Goal: Information Seeking & Learning: Compare options

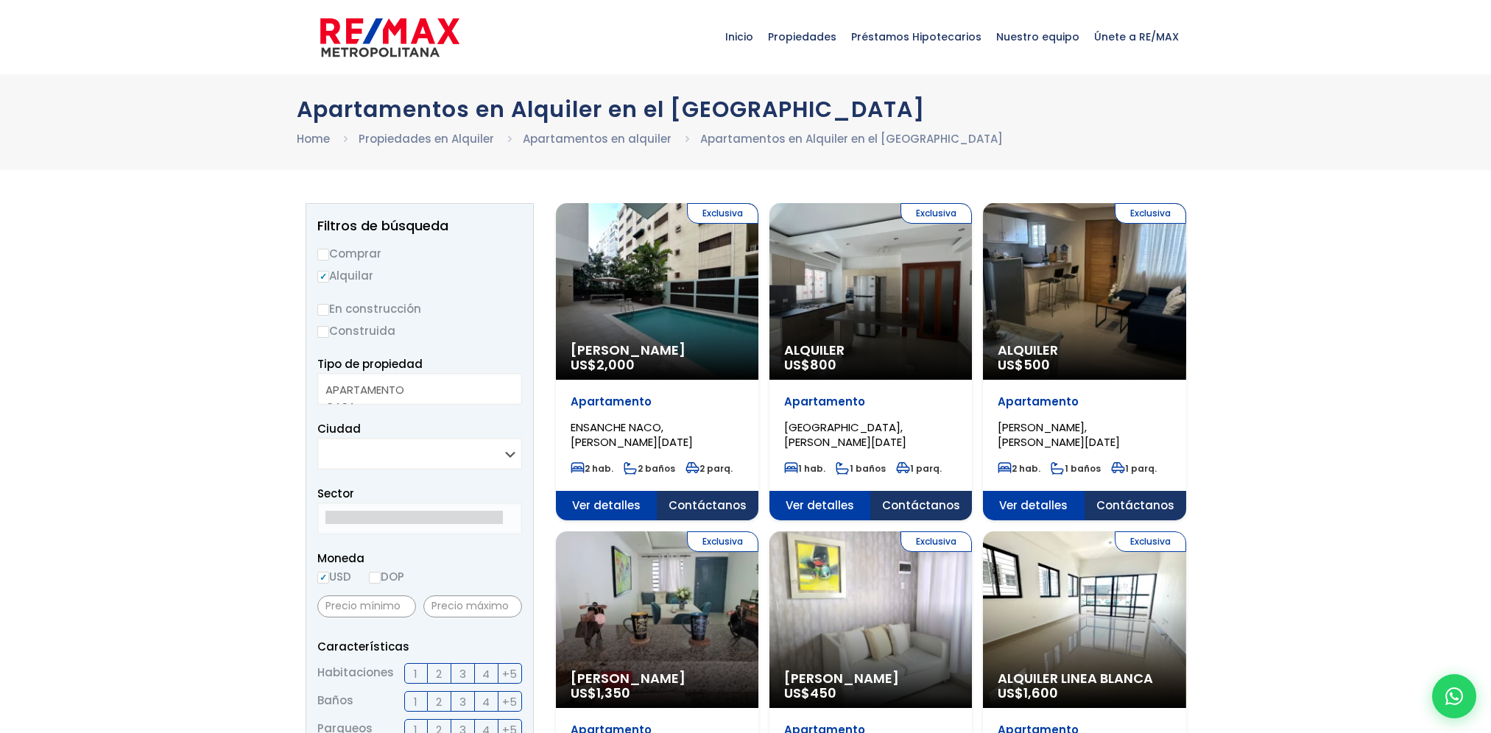
select select
click at [528, 454] on aside "Filtros de búsqueda Comprar Alquilar En construcción Construida Tipo de propied…" at bounding box center [420, 704] width 228 height 1002
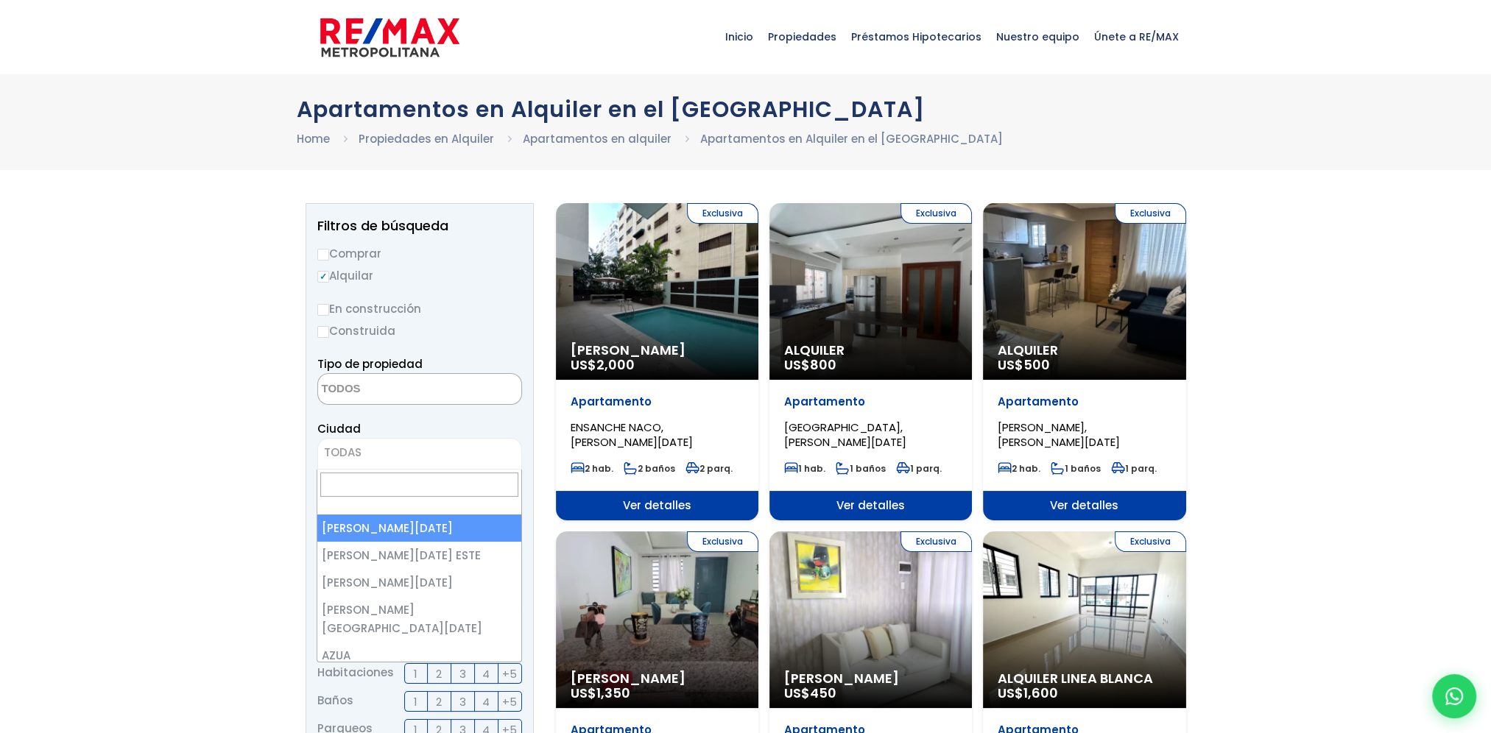
select select "1"
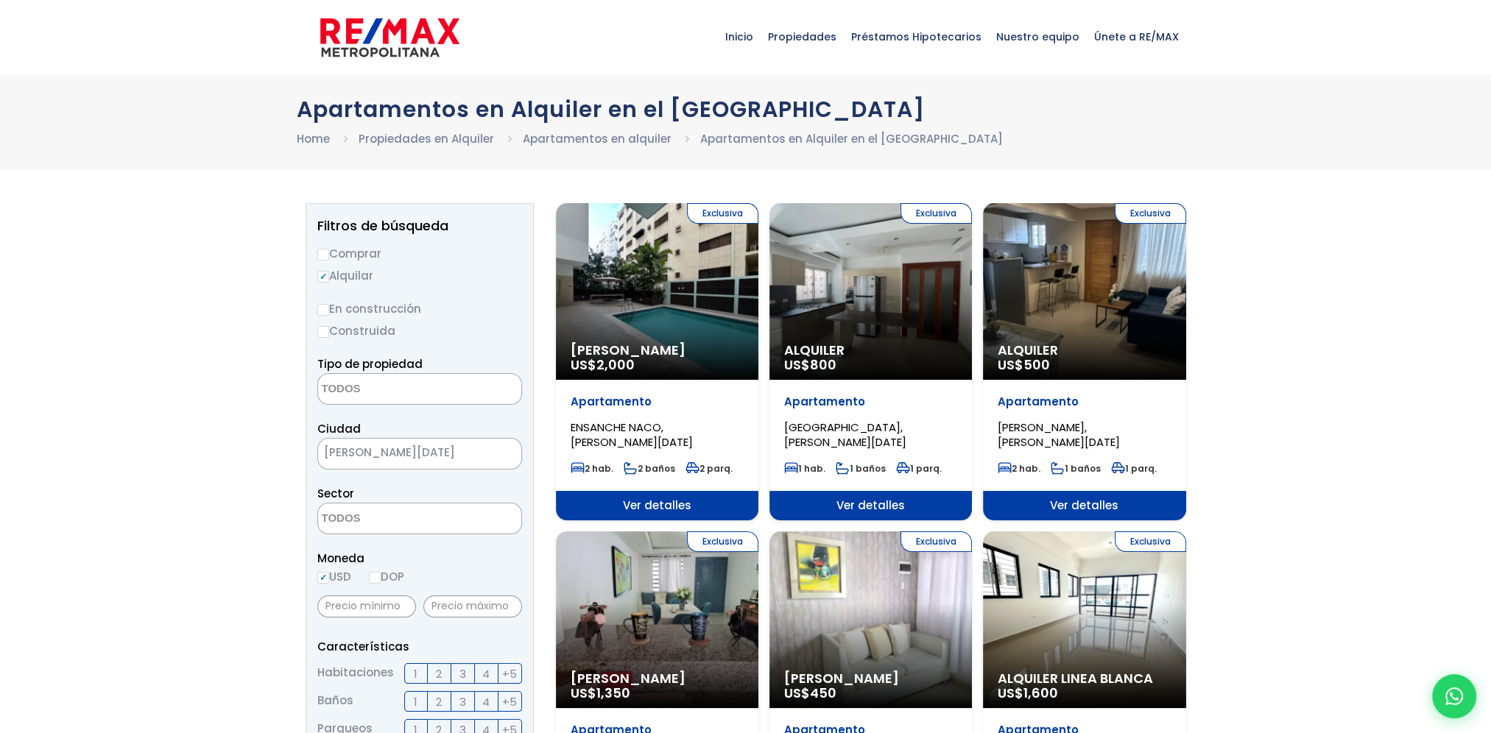
click at [466, 516] on span at bounding box center [419, 519] width 205 height 32
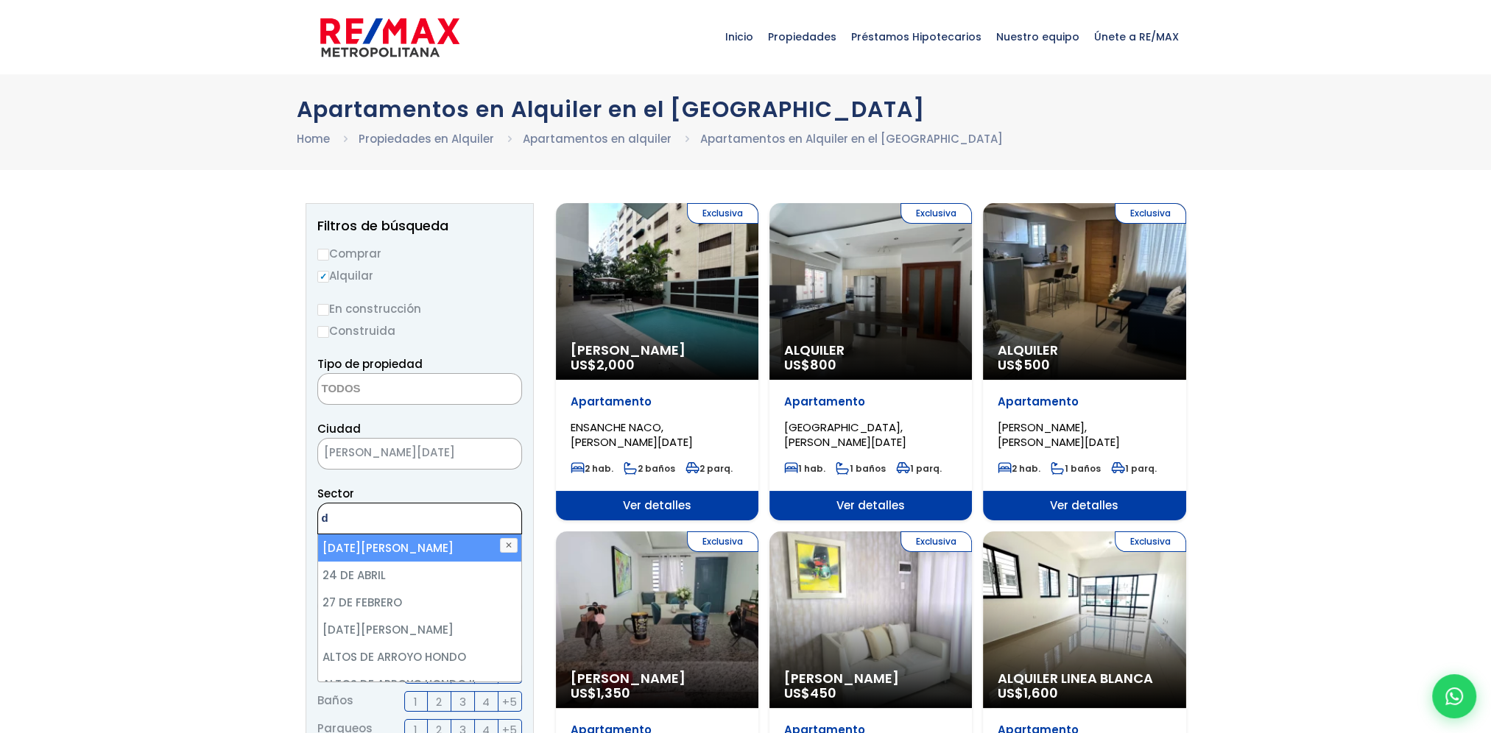
type textarea "d"
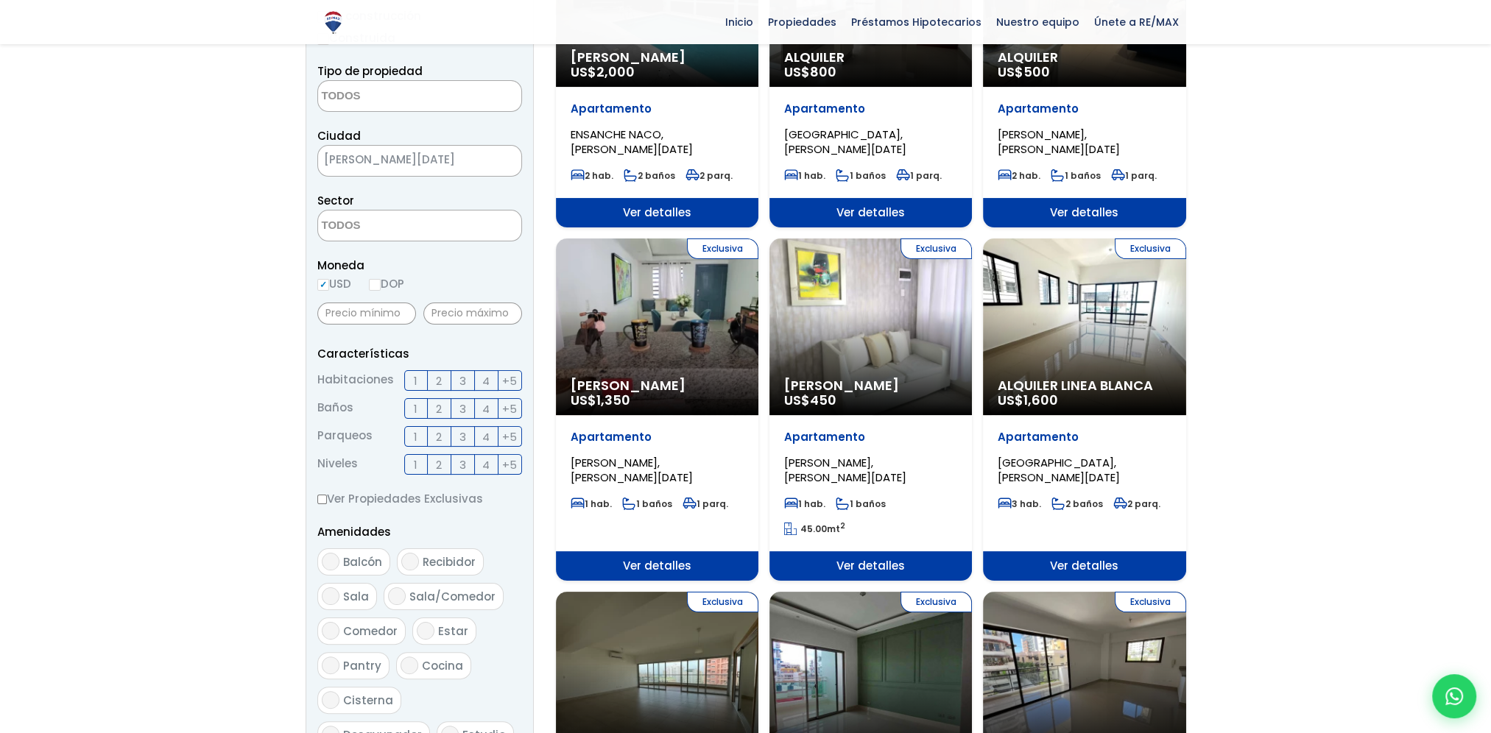
scroll to position [221, 0]
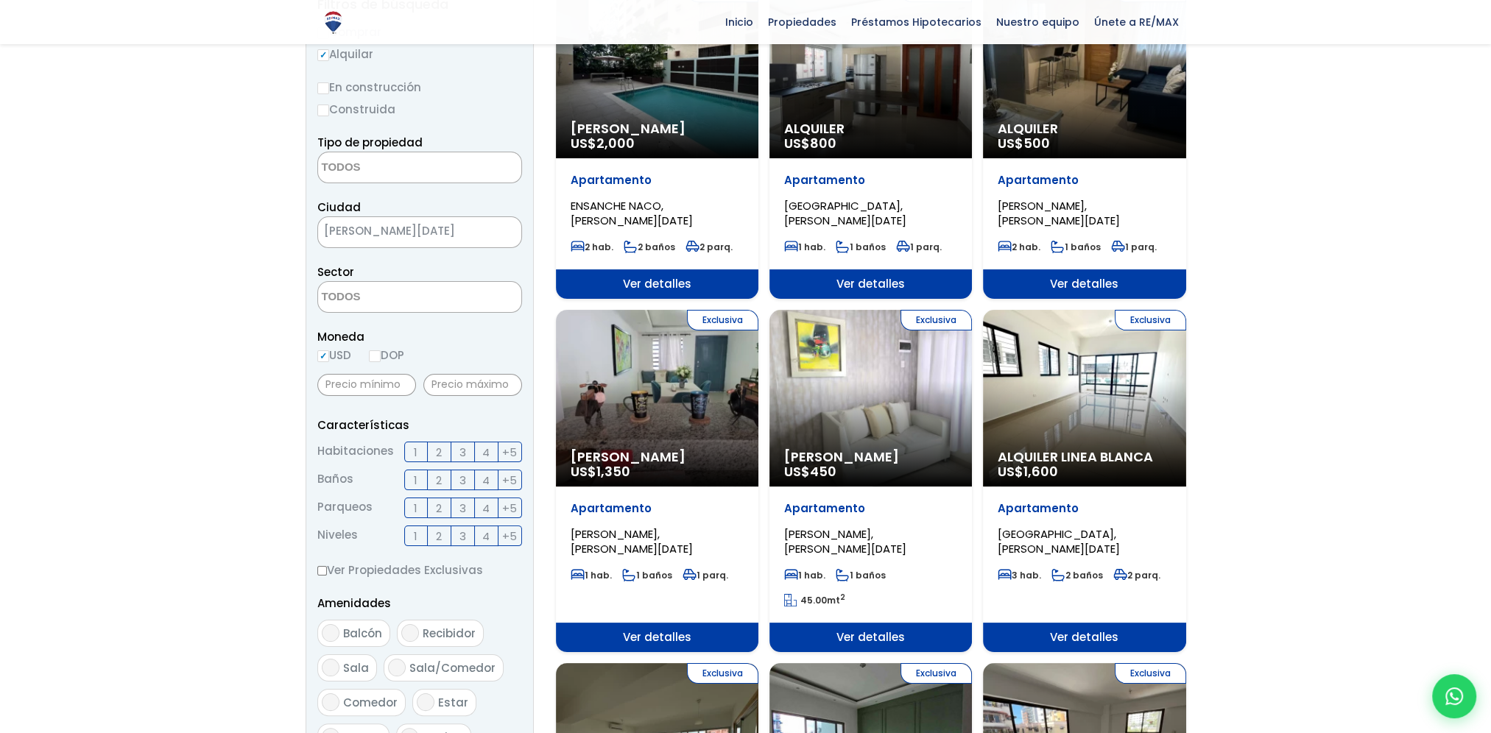
click at [392, 359] on label "DOP" at bounding box center [386, 355] width 35 height 18
click at [0, 0] on input "DOP" at bounding box center [0, 0] width 0 height 0
click at [395, 356] on label "DOP" at bounding box center [386, 355] width 35 height 18
click at [0, 0] on input "DOP" at bounding box center [0, 0] width 0 height 0
click at [381, 356] on input "DOP" at bounding box center [375, 356] width 12 height 12
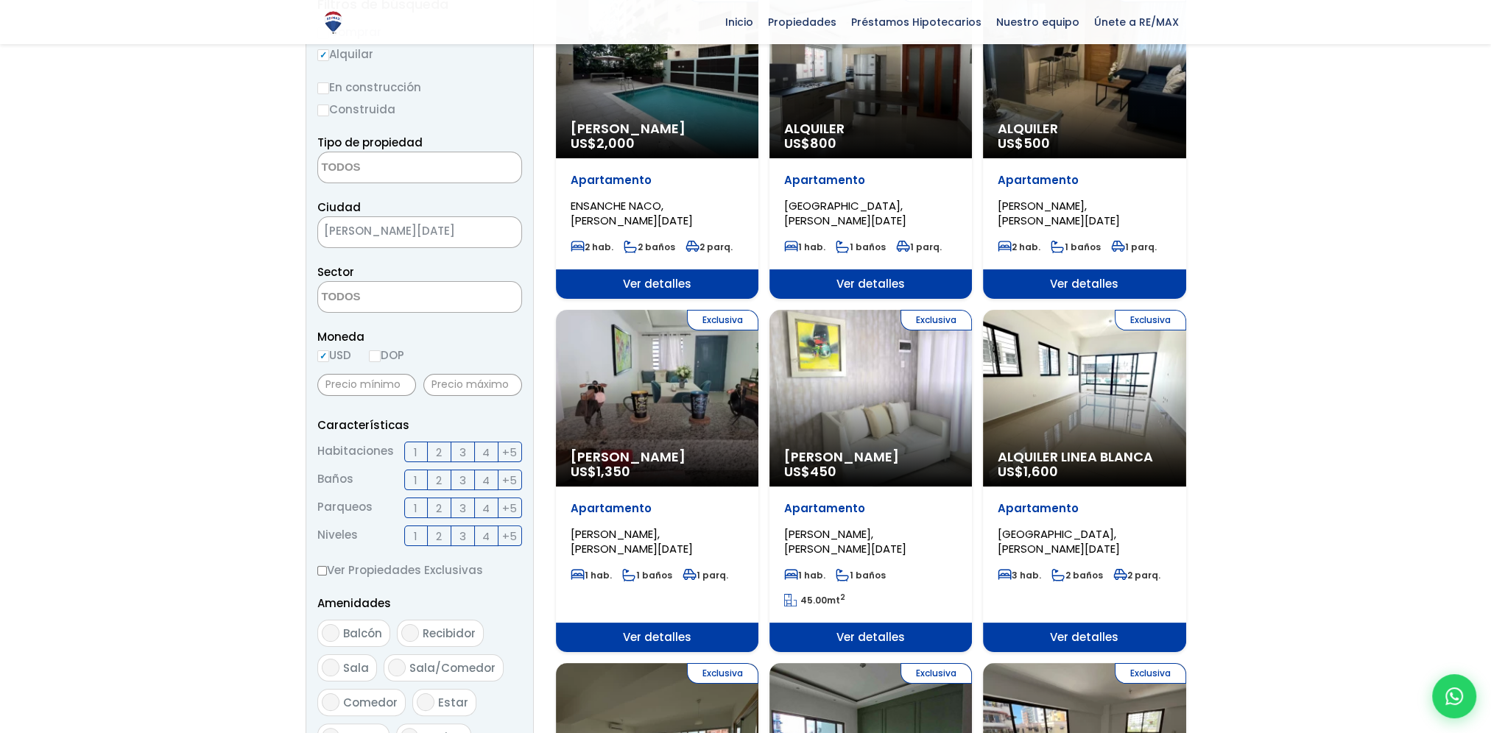
radio input "true"
click at [378, 356] on input "DOP" at bounding box center [375, 356] width 12 height 12
click at [456, 376] on input "text" at bounding box center [472, 385] width 99 height 22
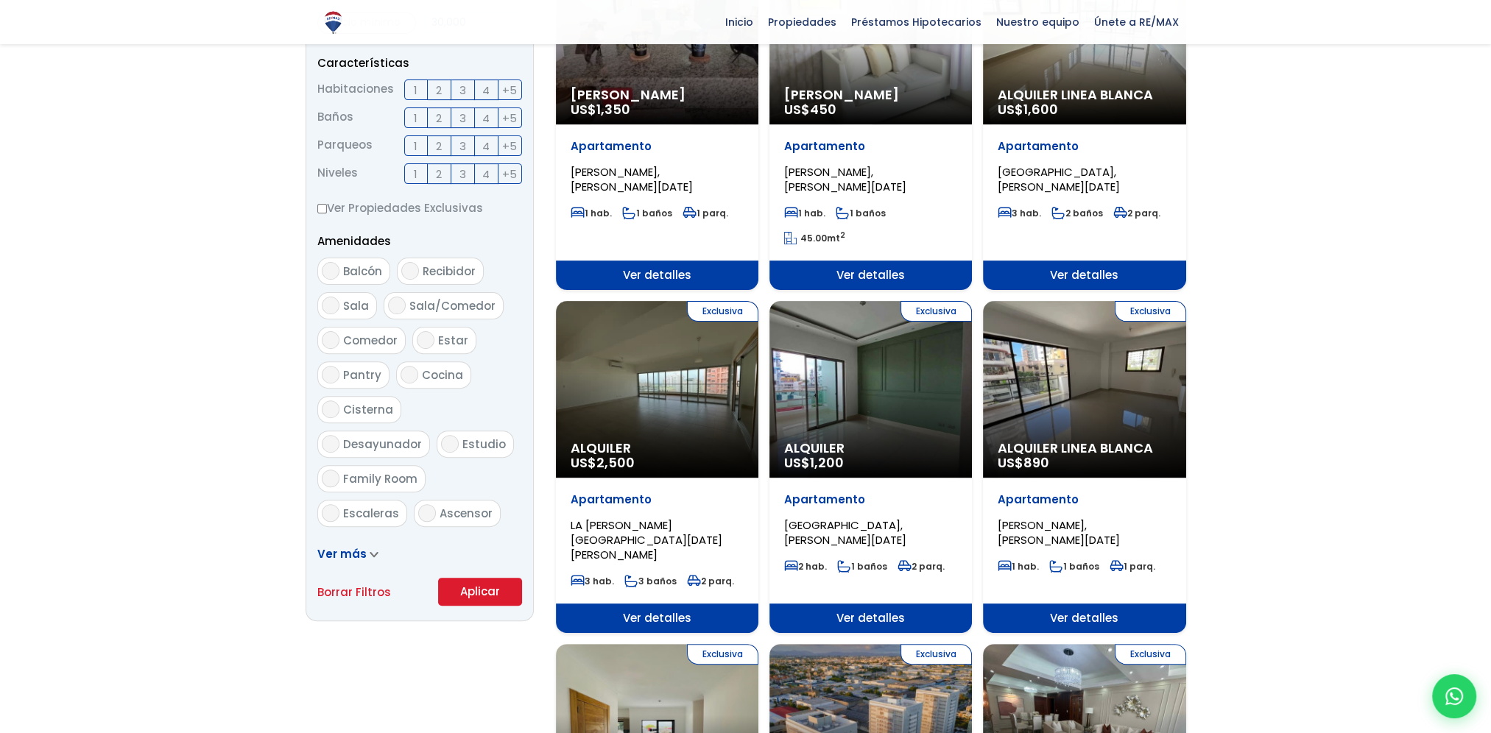
scroll to position [589, 0]
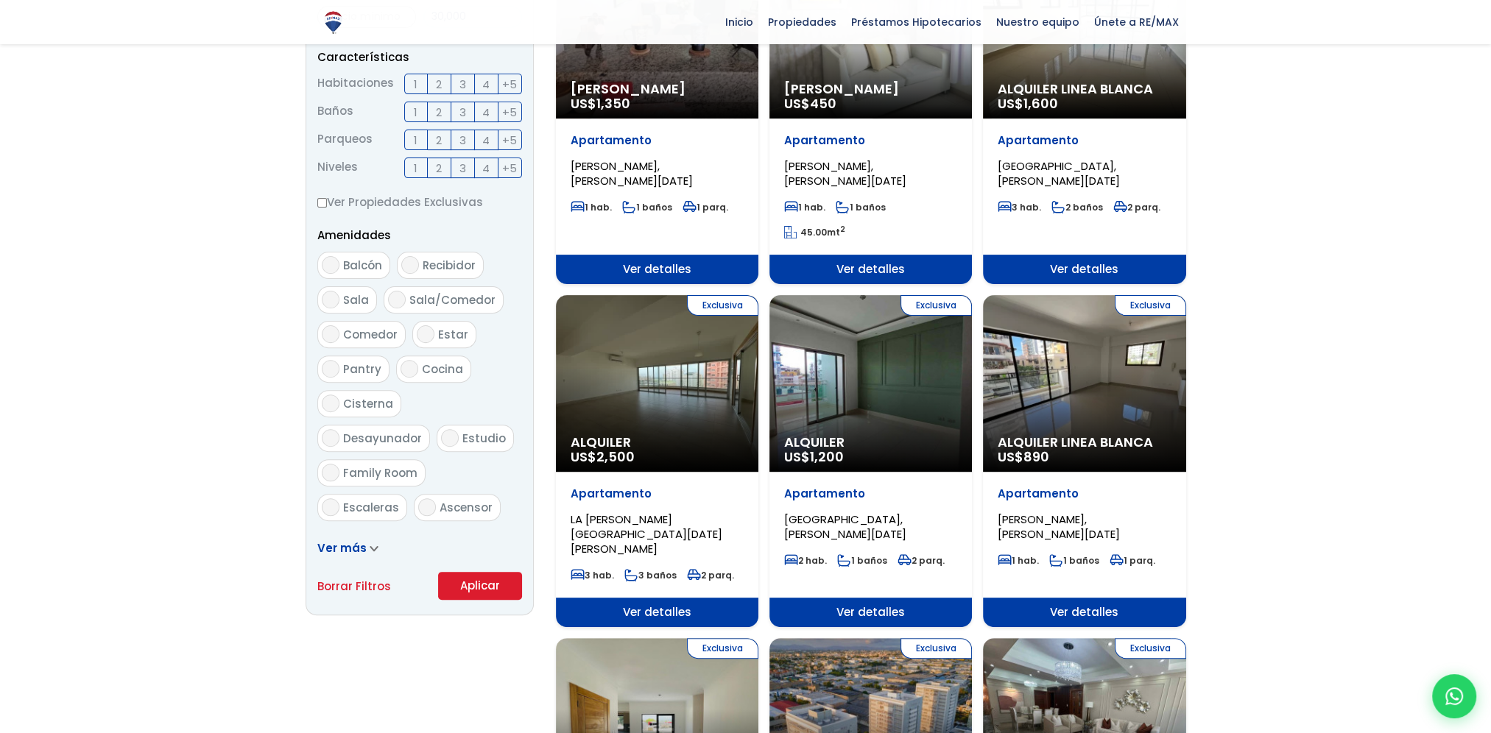
type input "30,000"
drag, startPoint x: 500, startPoint y: 591, endPoint x: 262, endPoint y: 429, distance: 287.3
click at [500, 591] on button "Aplicar" at bounding box center [480, 586] width 84 height 28
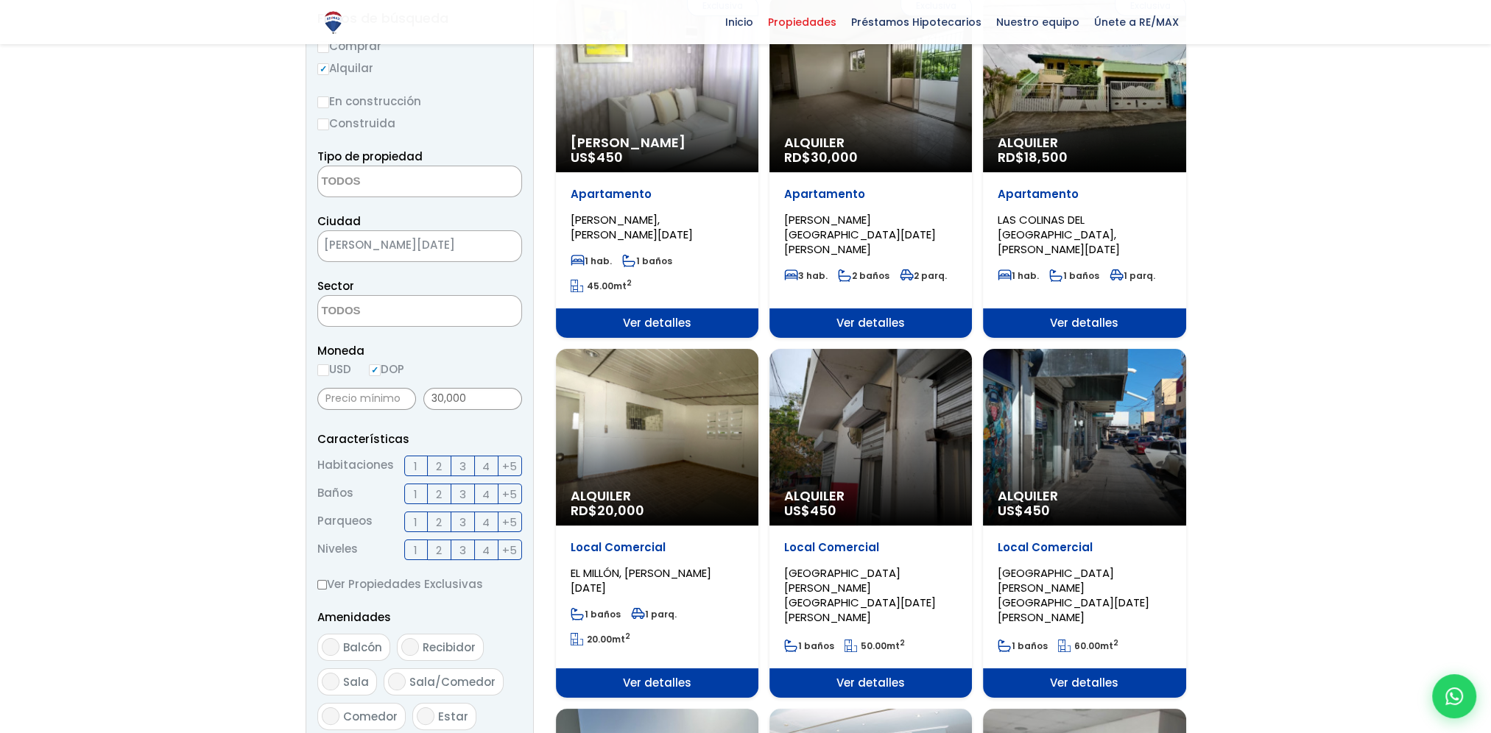
scroll to position [147, 0]
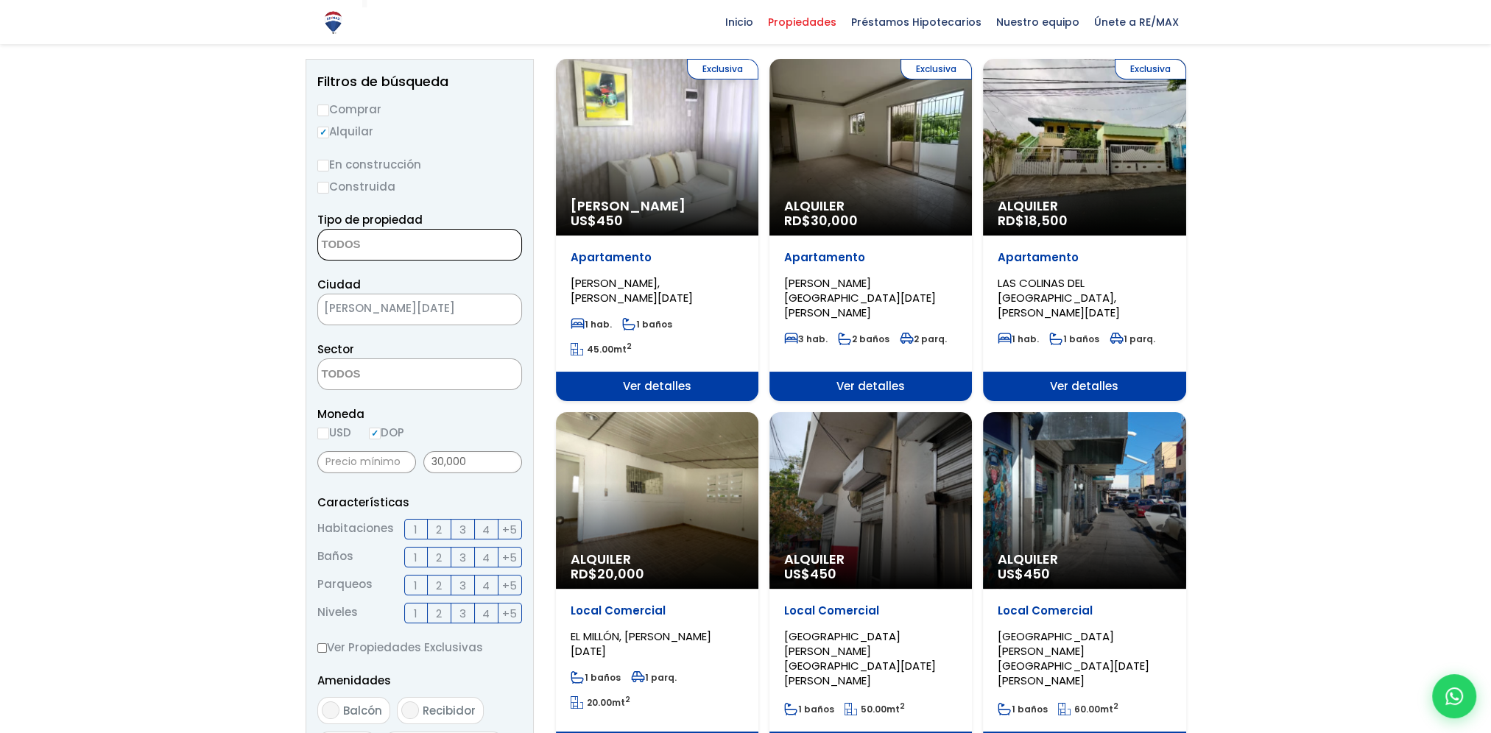
click at [428, 239] on textarea "Search" at bounding box center [389, 246] width 143 height 32
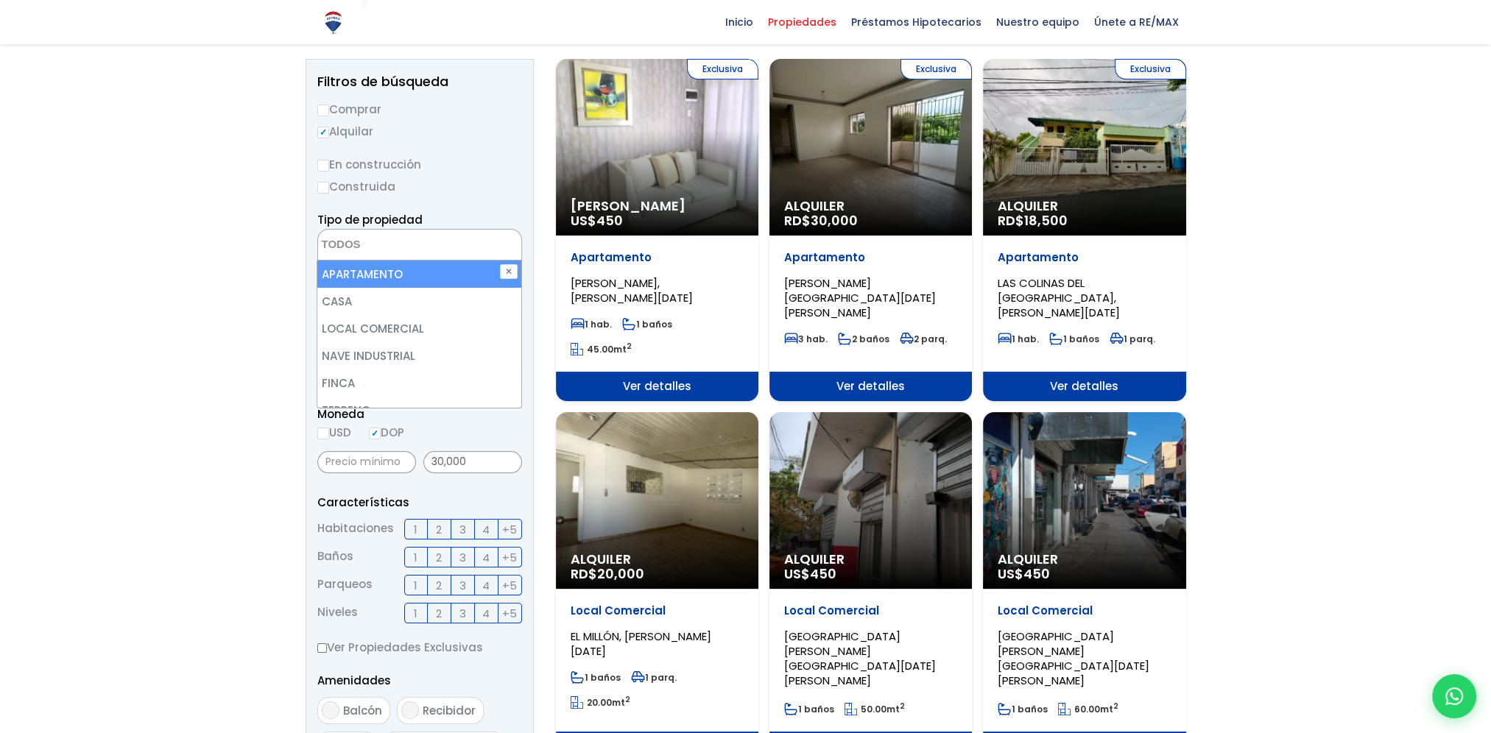
click at [398, 274] on li "APARTAMENTO" at bounding box center [418, 274] width 203 height 27
select select "apartment"
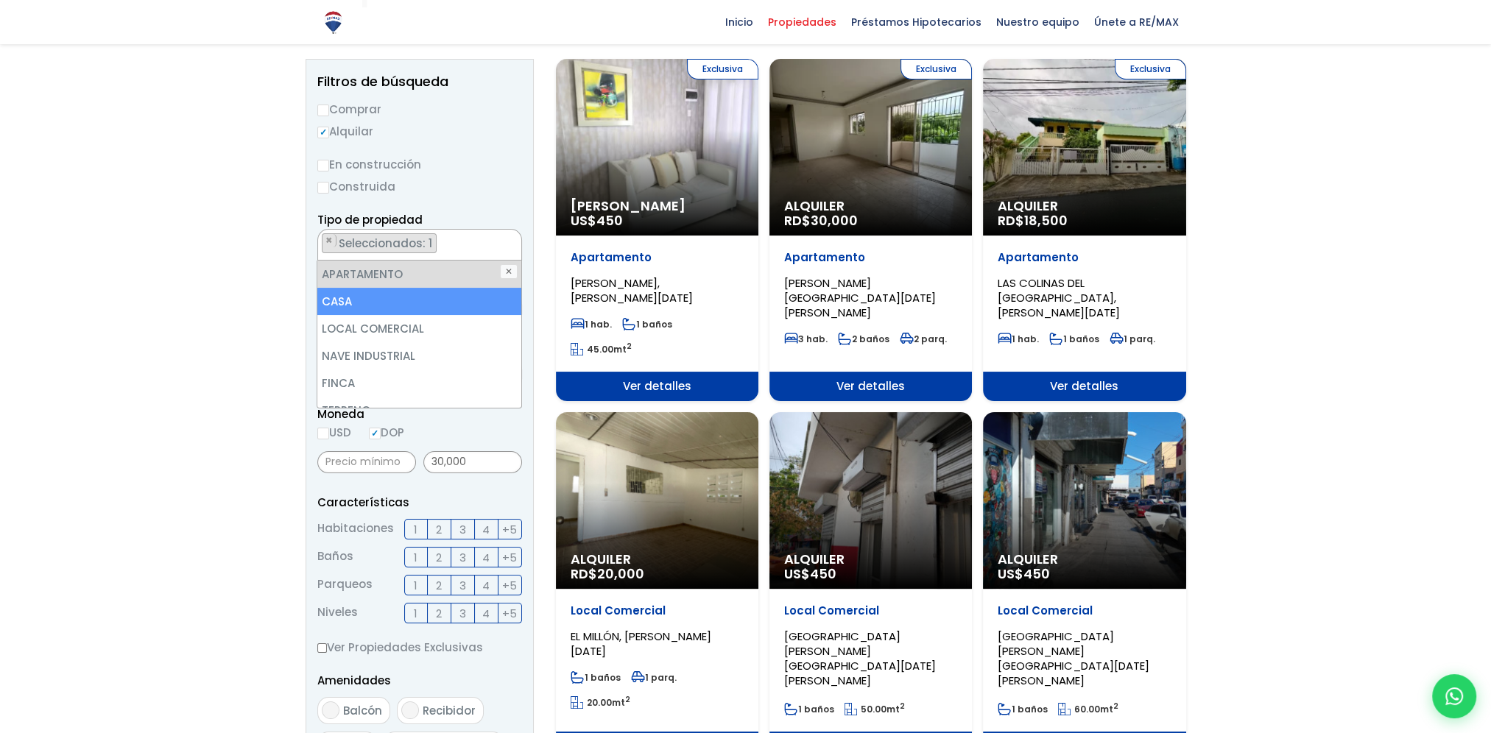
click at [376, 300] on li "CASA" at bounding box center [418, 301] width 203 height 27
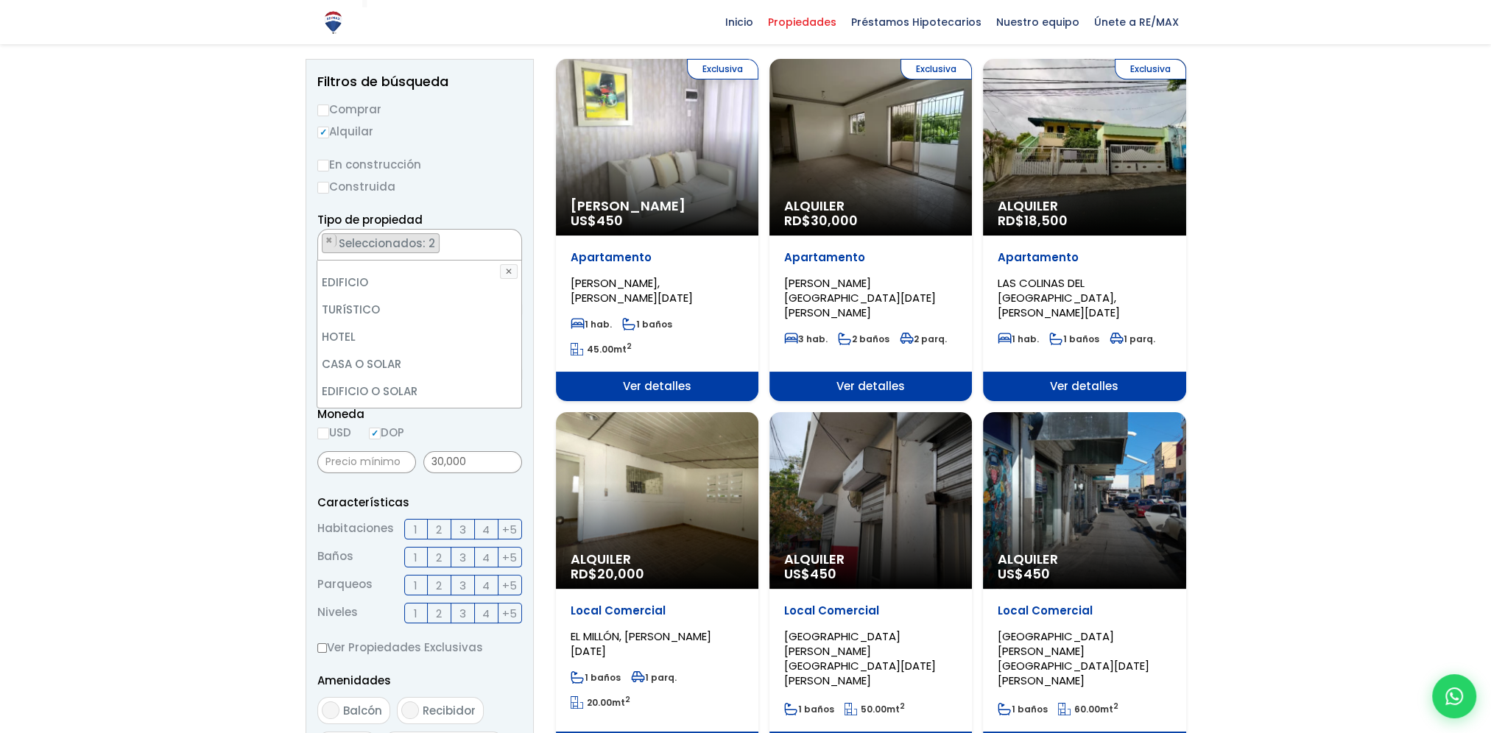
scroll to position [221, 0]
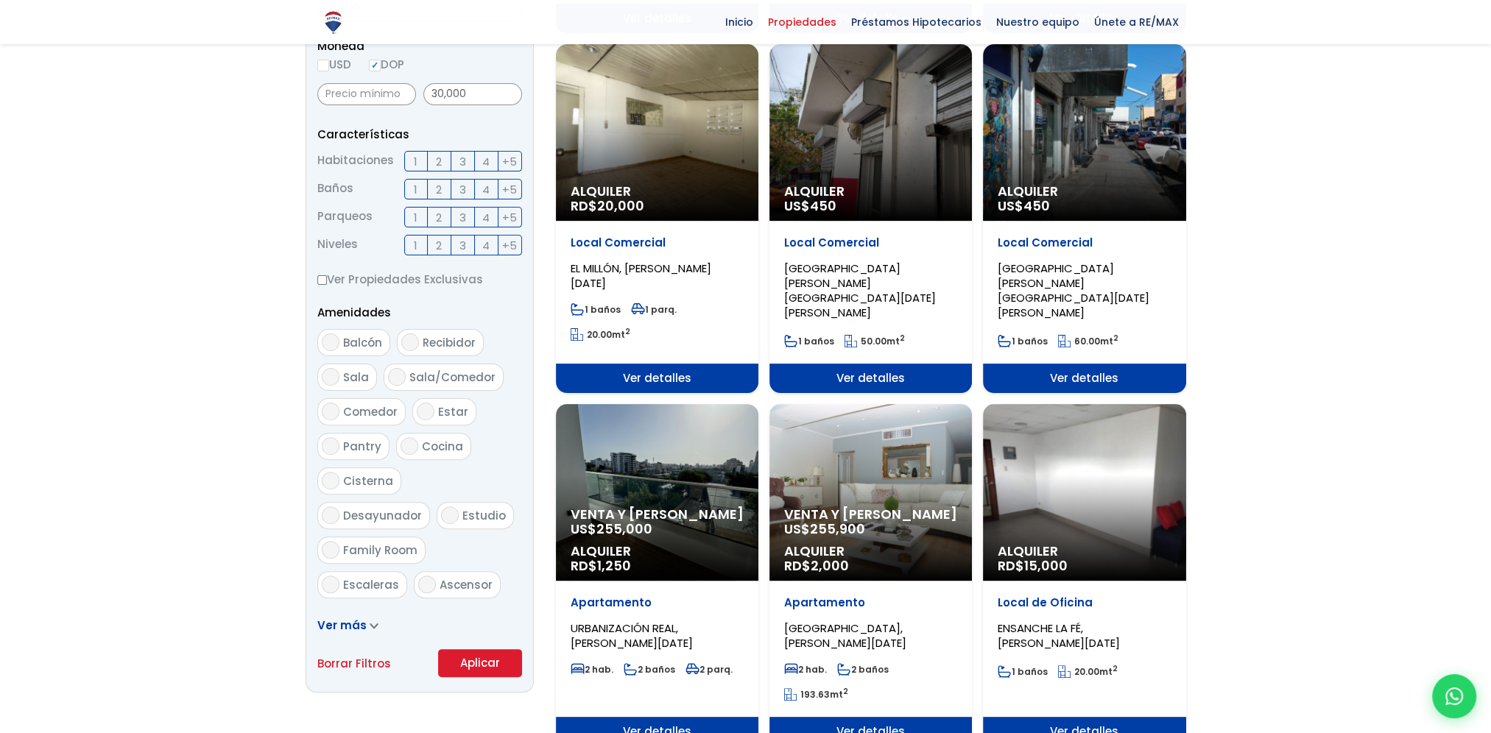
click at [483, 657] on form "Comprar Alquilar En construcción Construida Tipo de propiedad APARTAMENTO CASA …" at bounding box center [419, 204] width 205 height 945
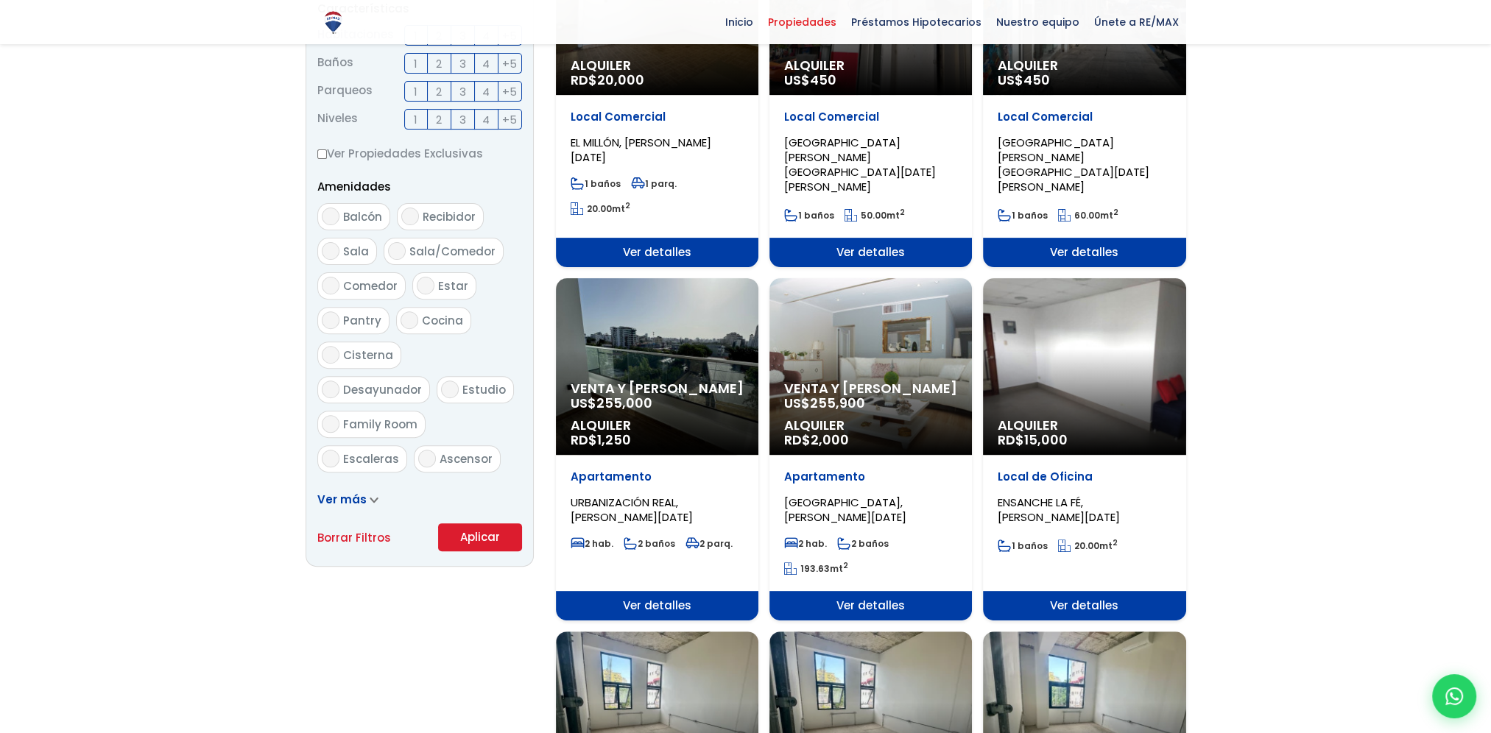
scroll to position [663, 0]
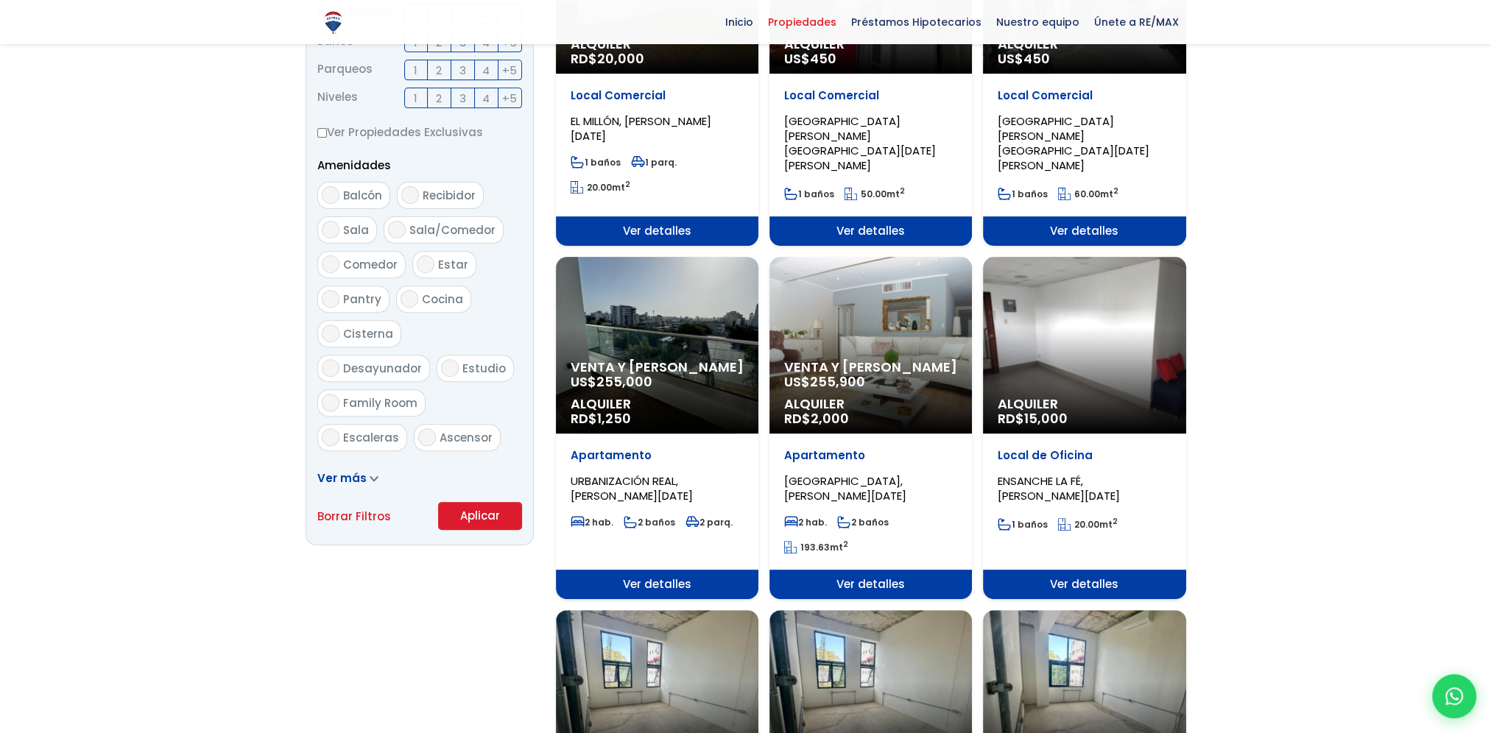
click at [507, 524] on button "Aplicar" at bounding box center [480, 516] width 84 height 28
click at [484, 518] on button "Aplicar" at bounding box center [480, 516] width 84 height 28
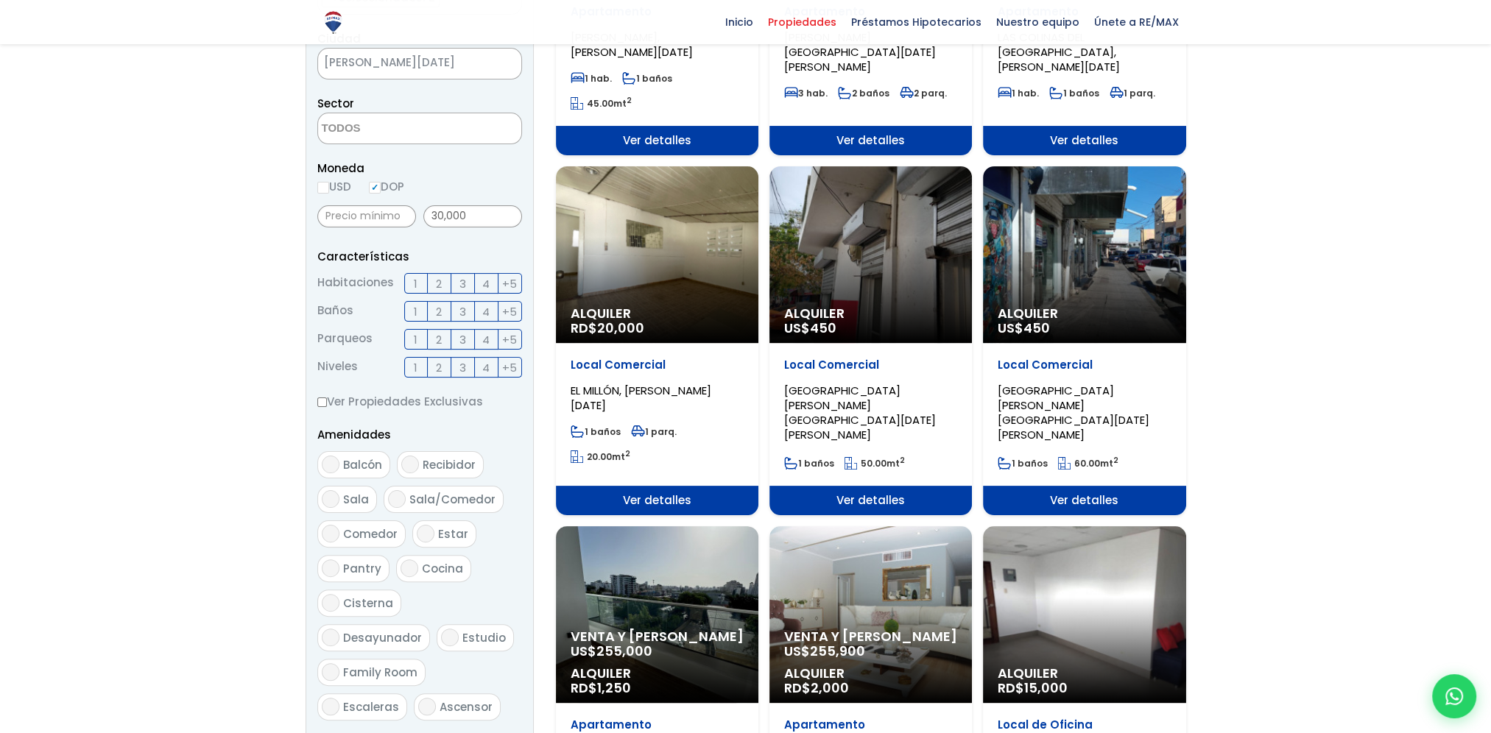
scroll to position [368, 0]
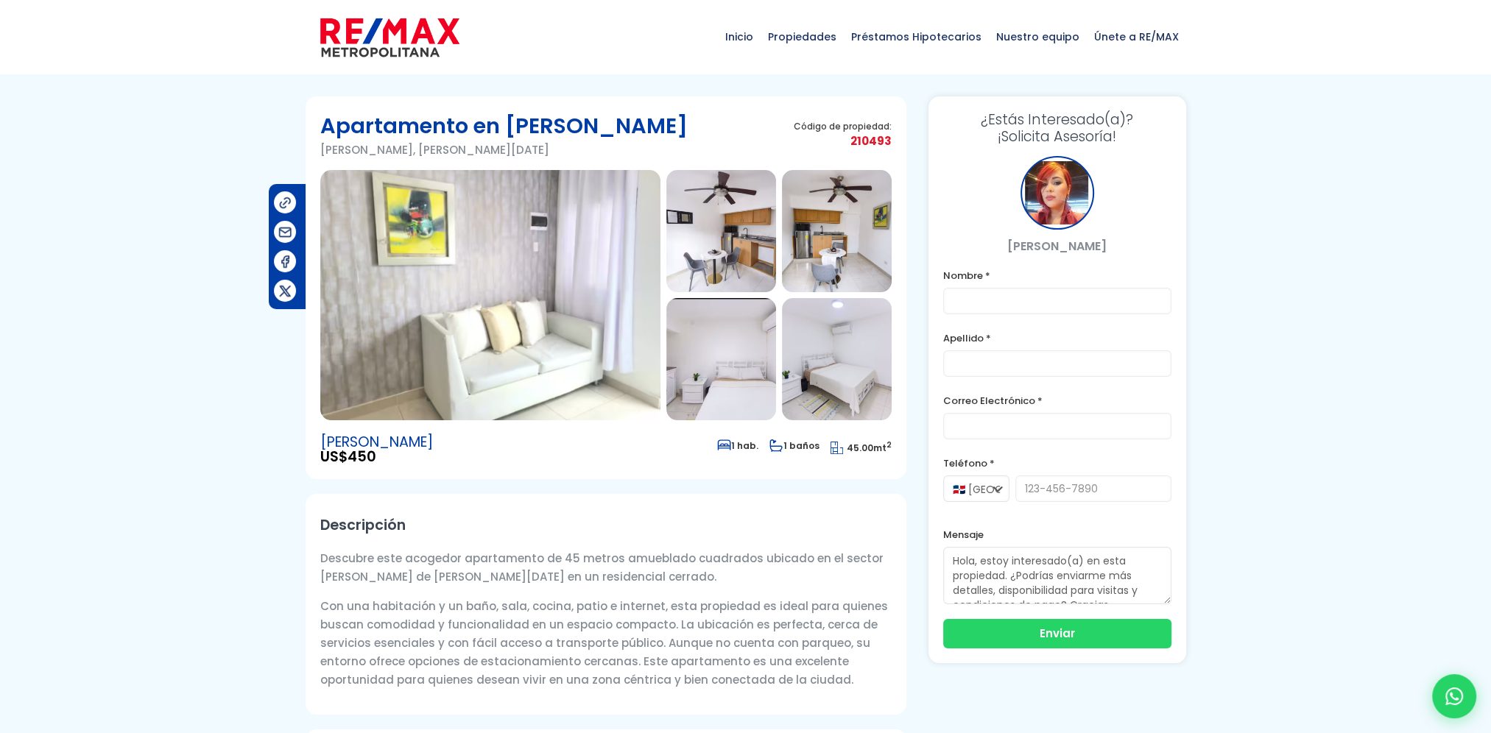
click at [589, 237] on img at bounding box center [490, 295] width 340 height 250
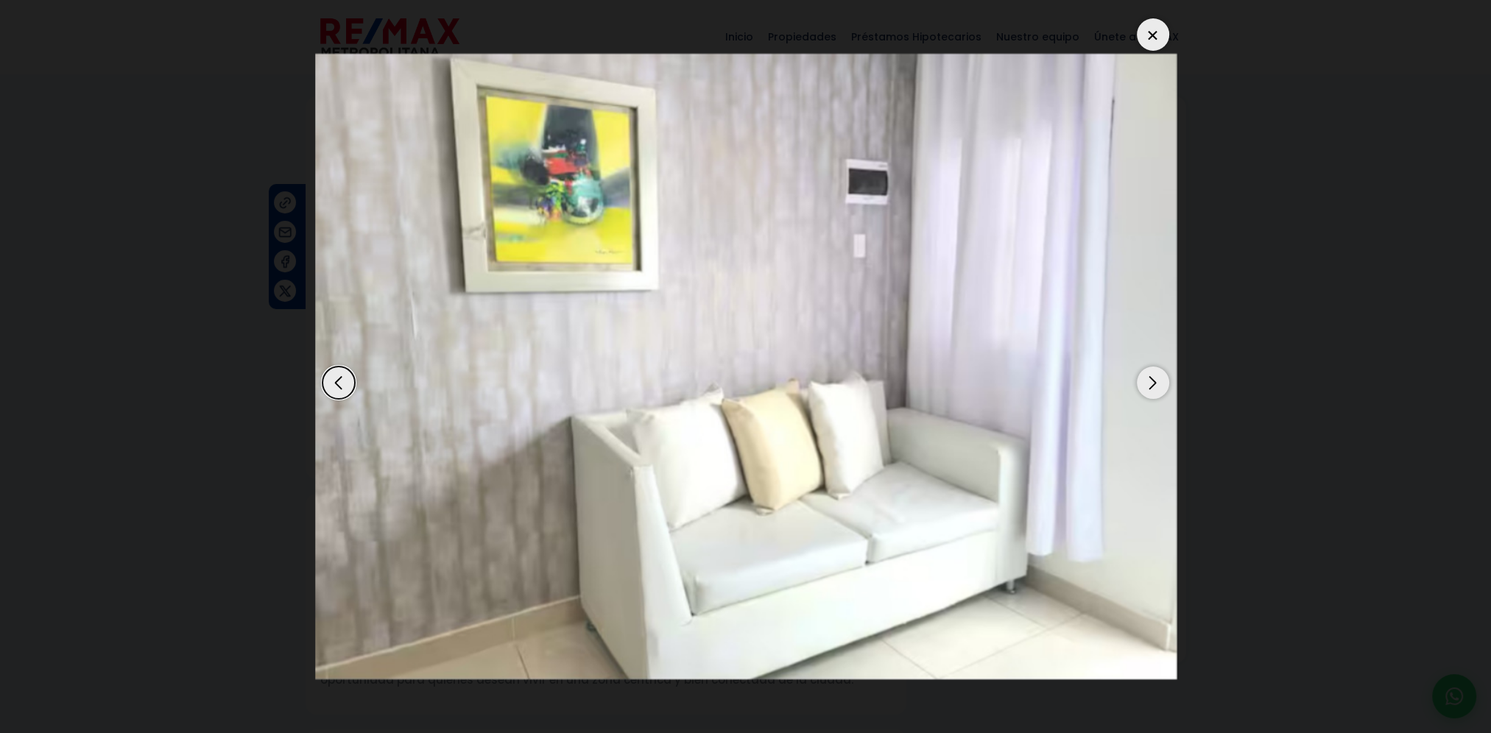
click at [1161, 376] on div "Next slide" at bounding box center [1153, 383] width 32 height 32
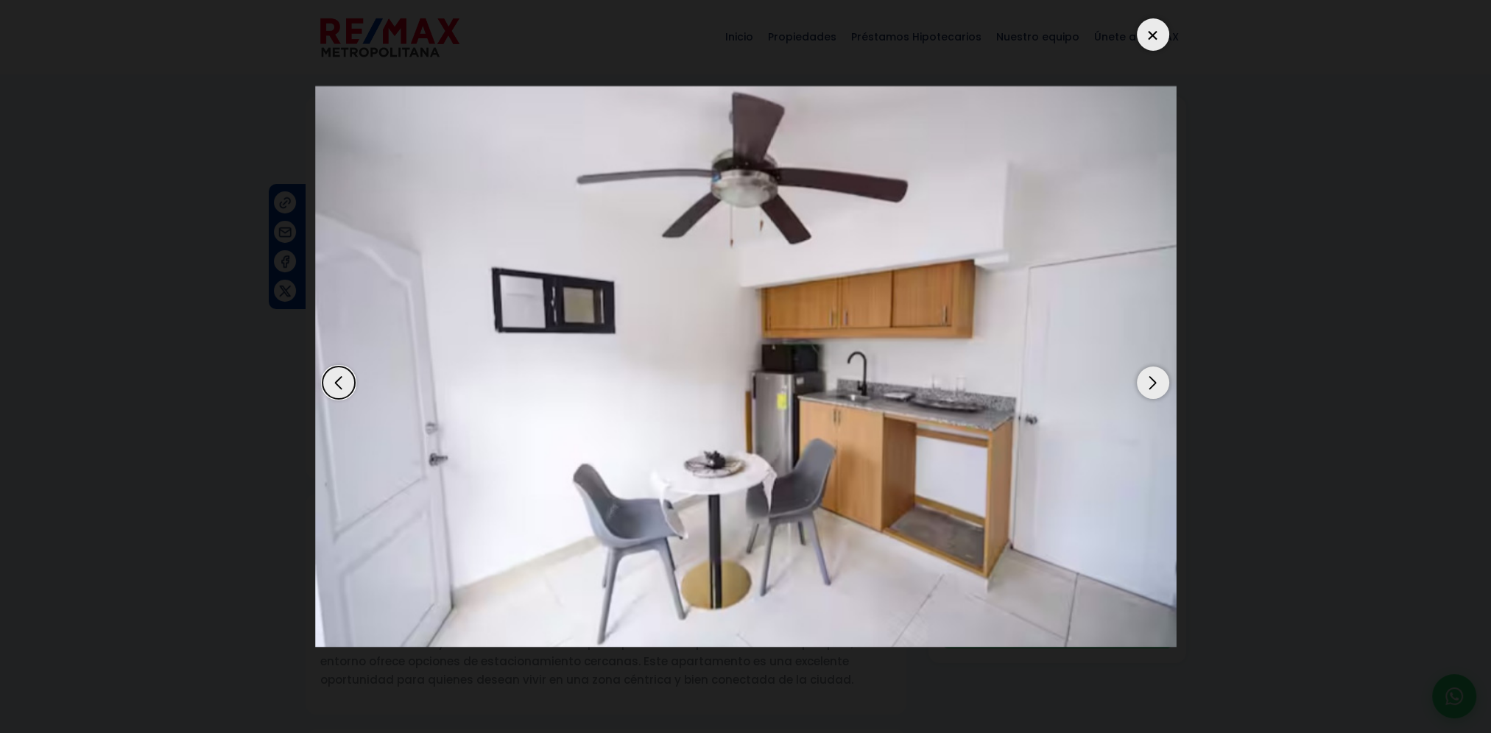
click at [1161, 376] on div "Next slide" at bounding box center [1153, 383] width 32 height 32
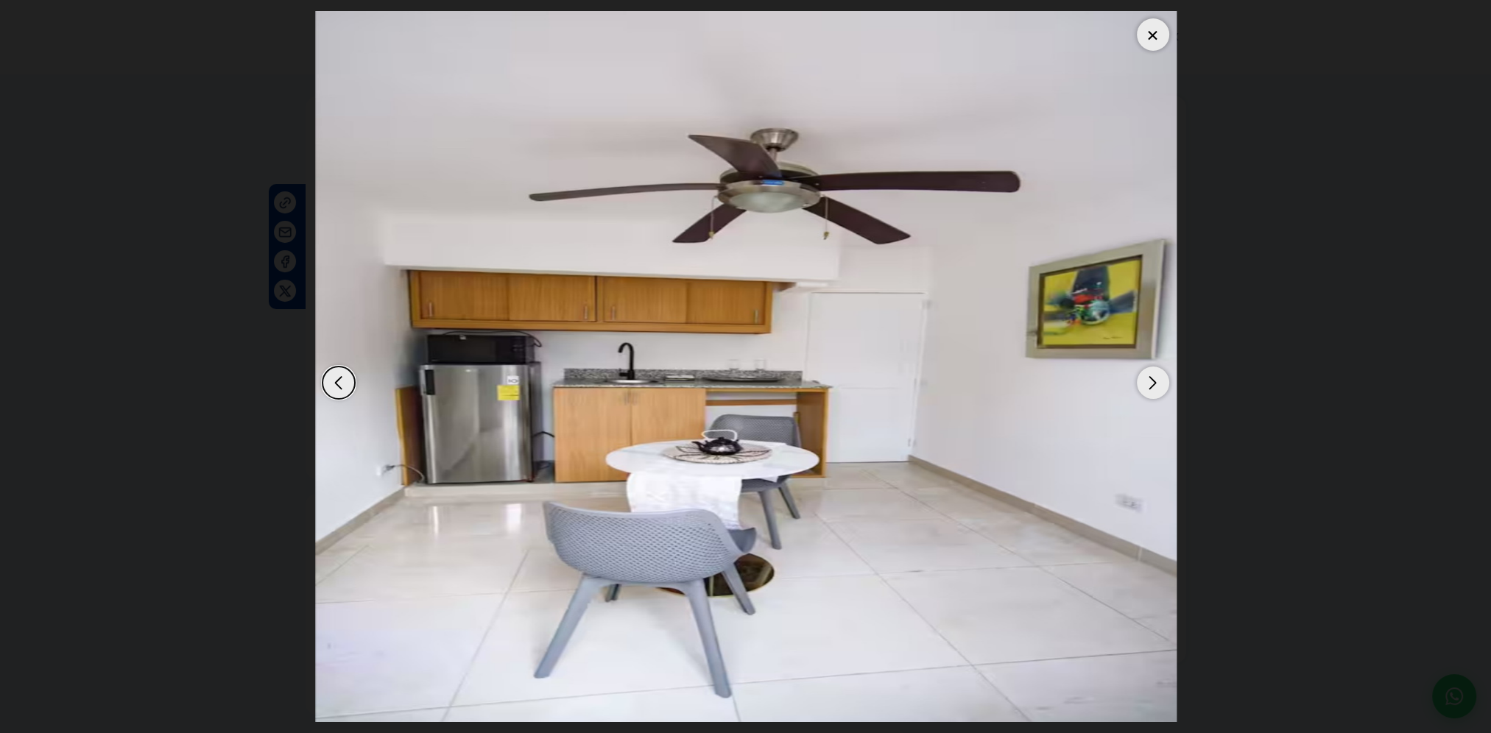
click at [1161, 376] on div "Next slide" at bounding box center [1153, 383] width 32 height 32
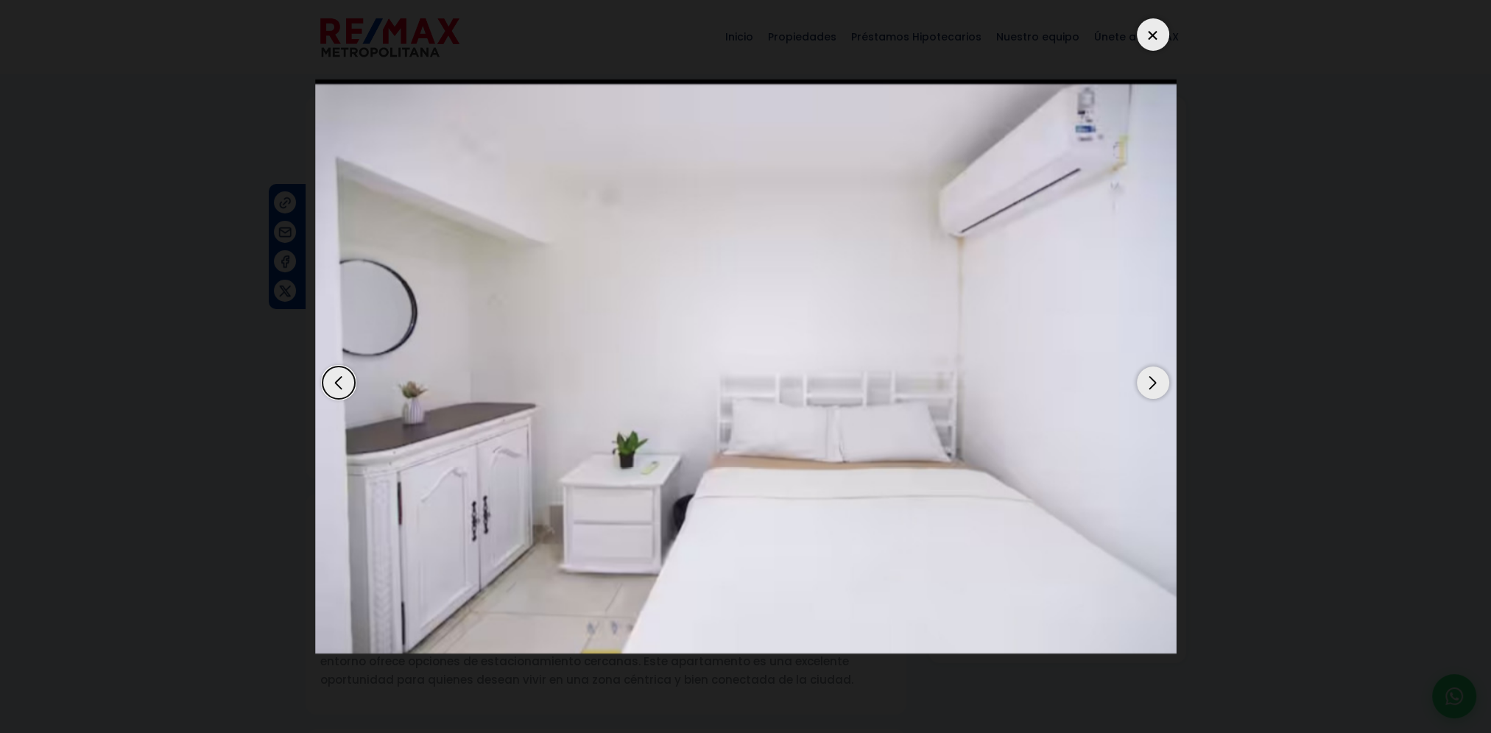
click at [1161, 376] on div "Next slide" at bounding box center [1153, 383] width 32 height 32
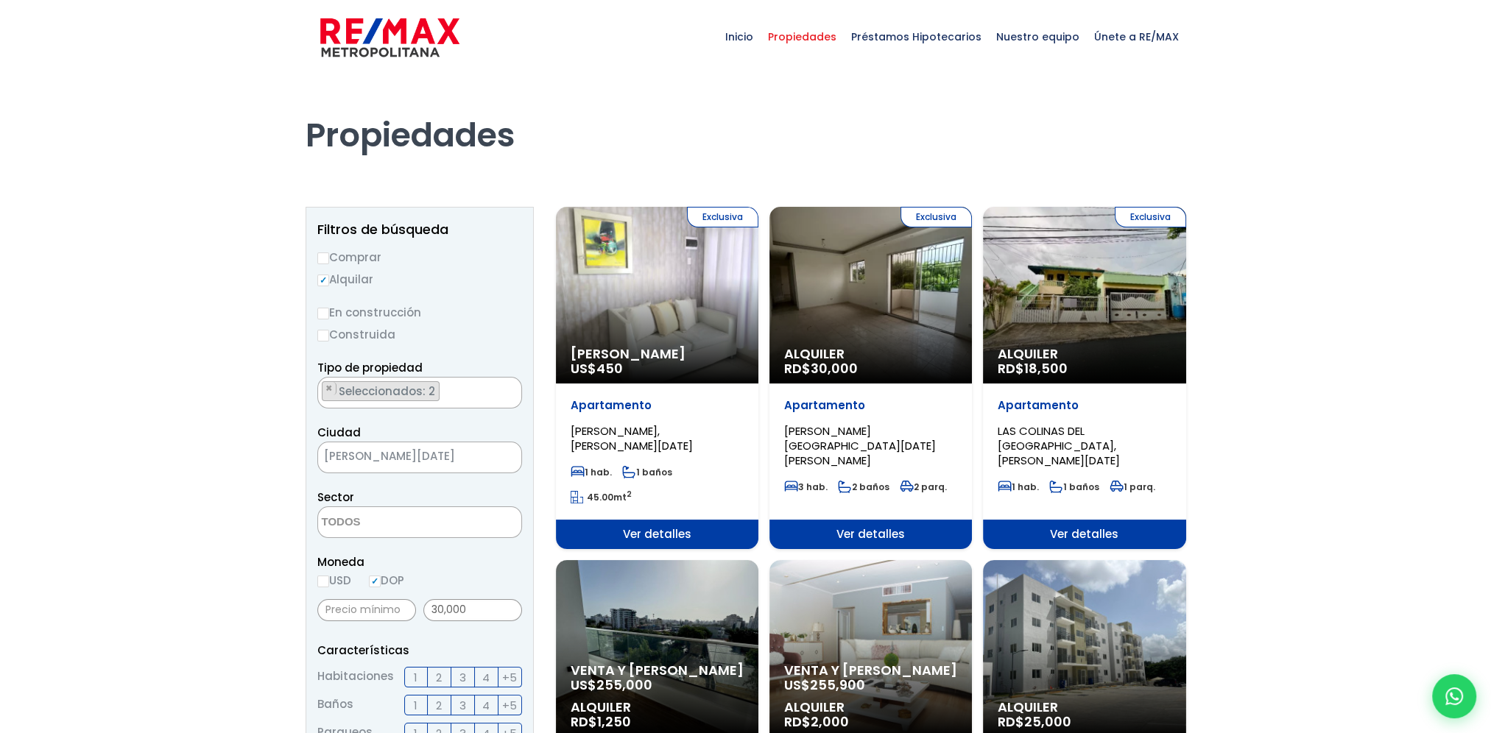
click at [383, 55] on img at bounding box center [389, 37] width 139 height 44
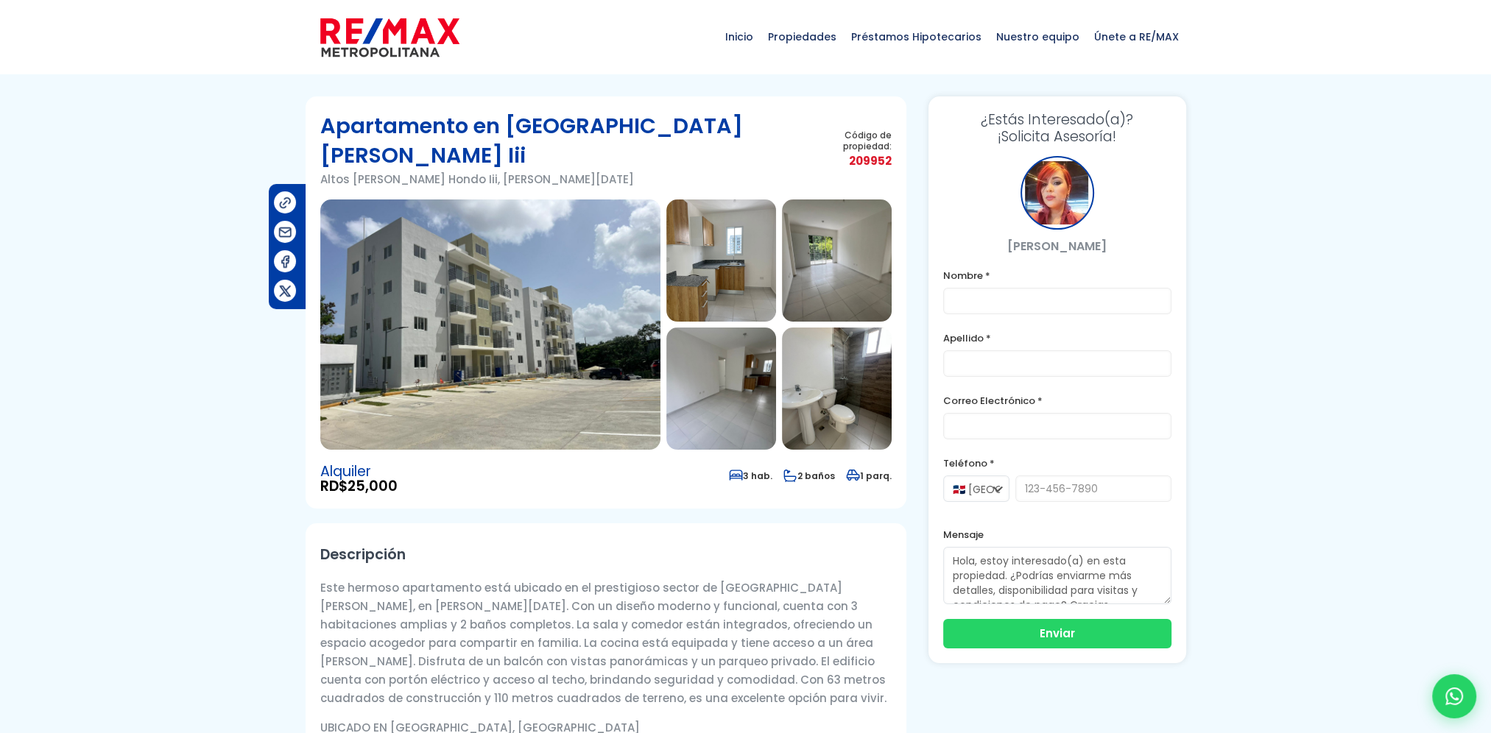
click at [727, 215] on img at bounding box center [721, 261] width 110 height 122
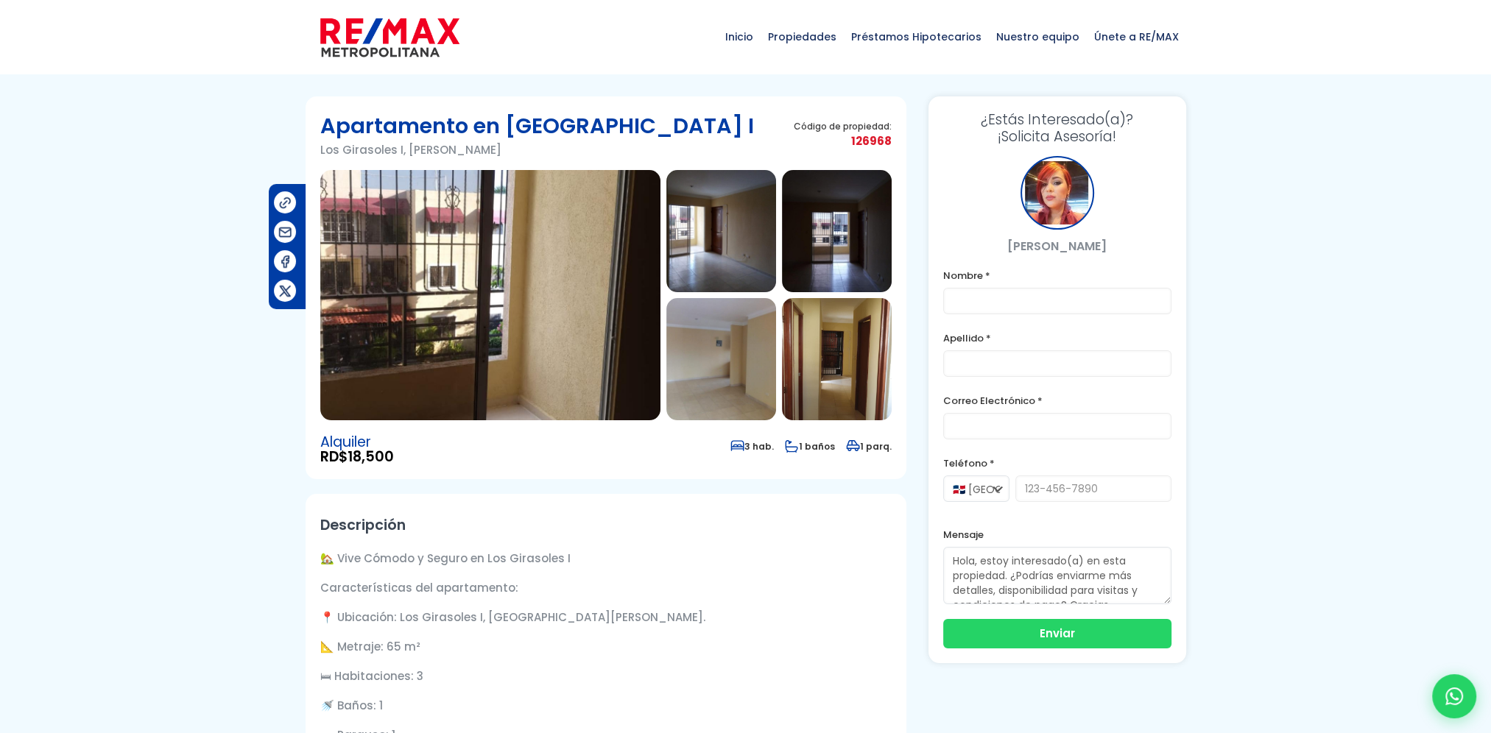
click at [604, 251] on img at bounding box center [490, 295] width 340 height 250
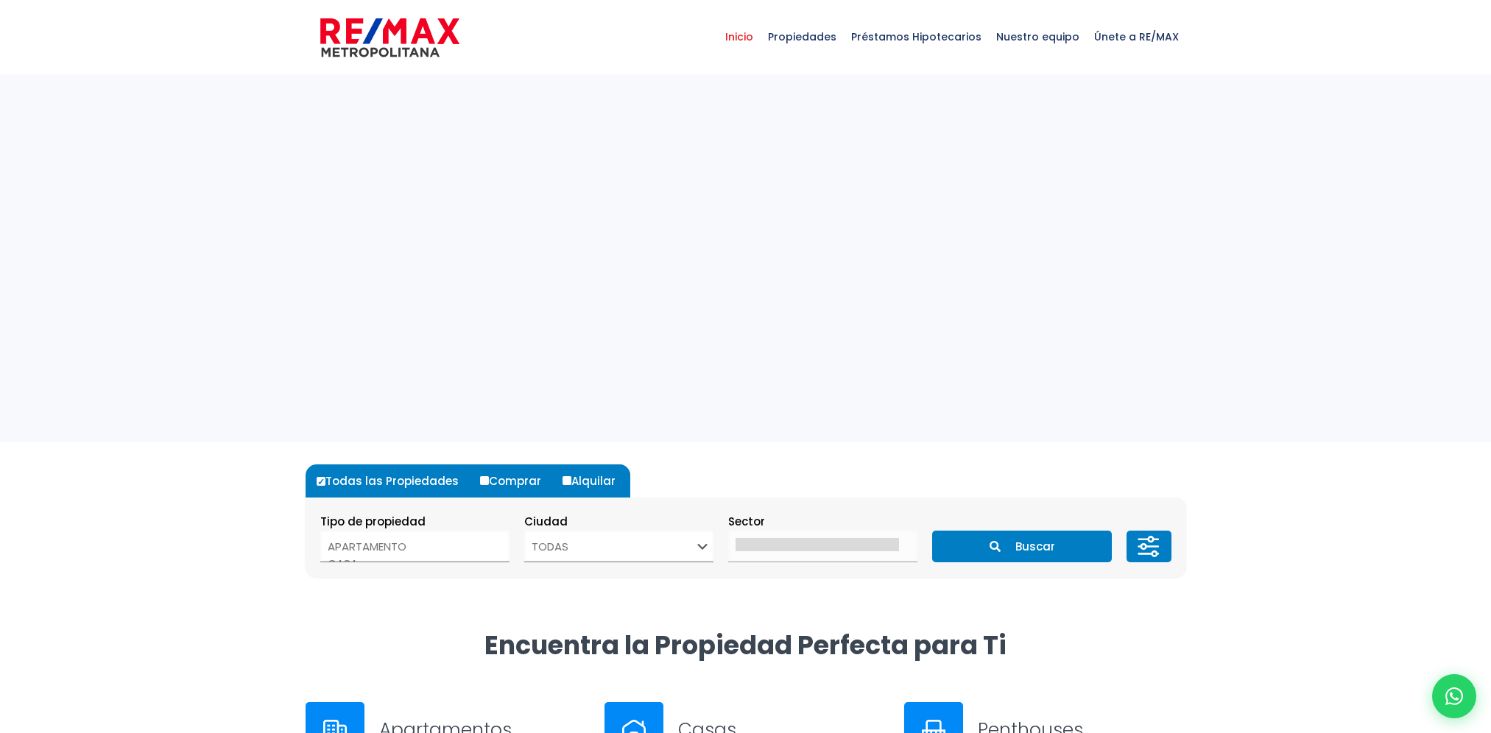
select select
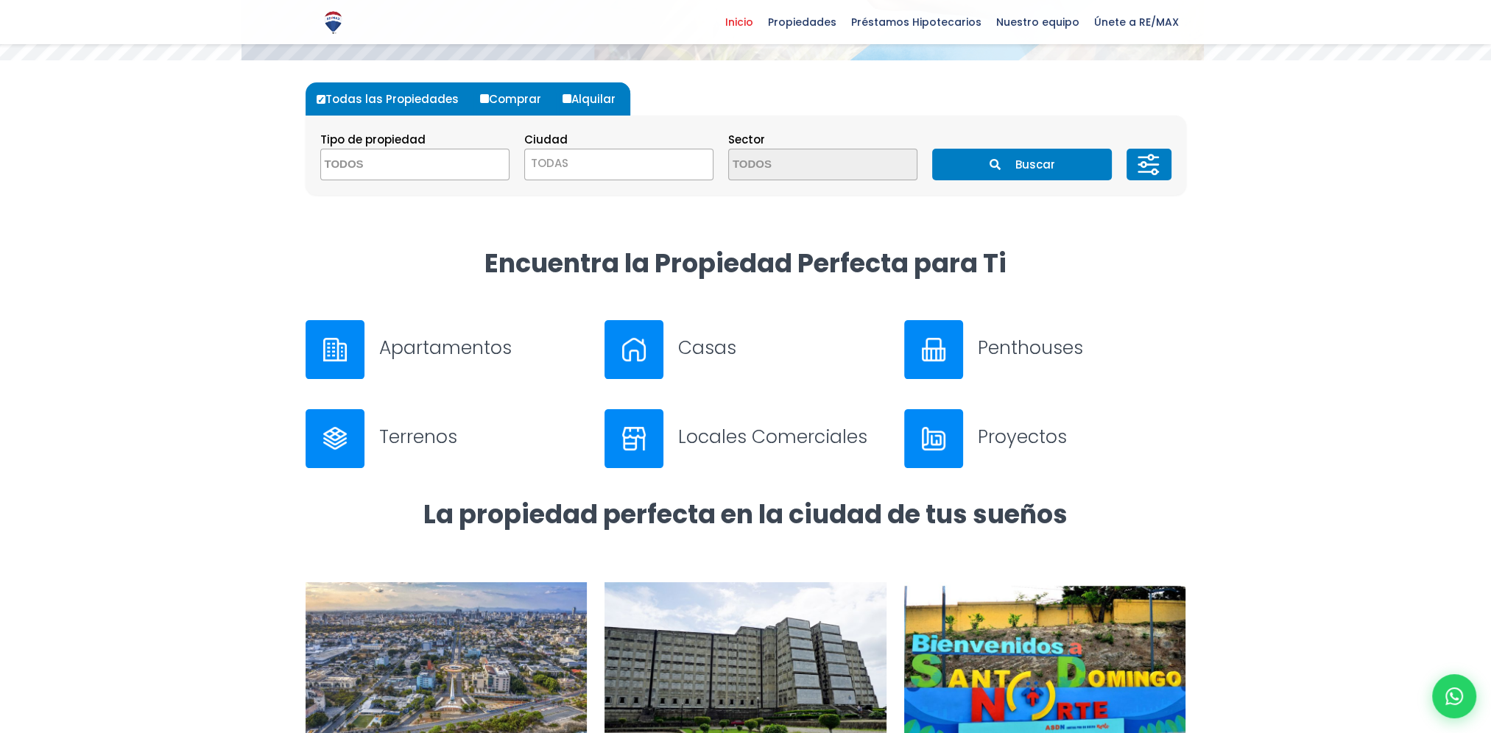
scroll to position [87, 0]
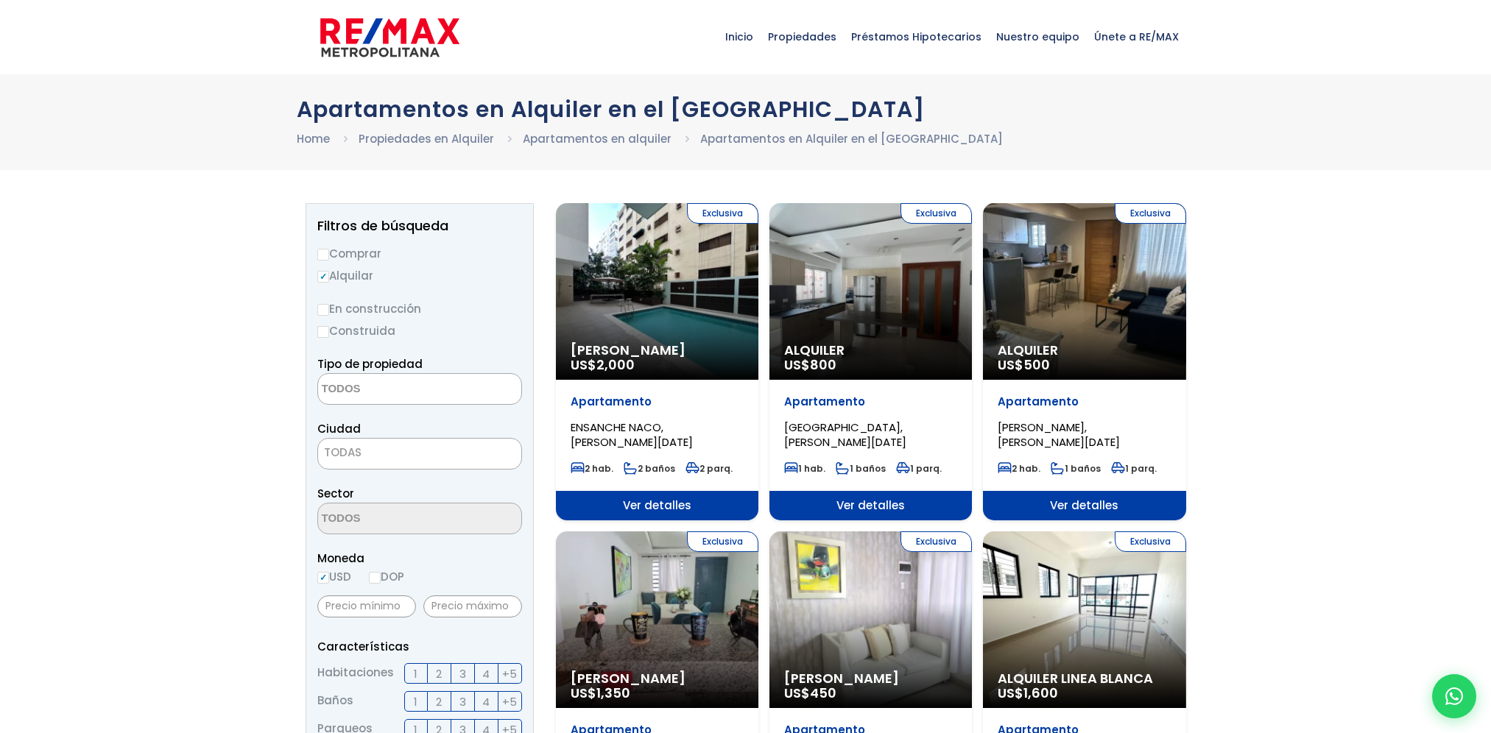
select select
